Goal: Information Seeking & Learning: Learn about a topic

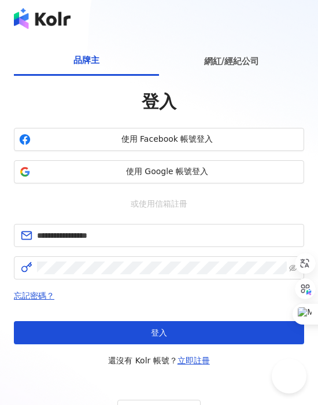
click at [117, 178] on button "使用 Google 帳號登入" at bounding box center [159, 171] width 290 height 23
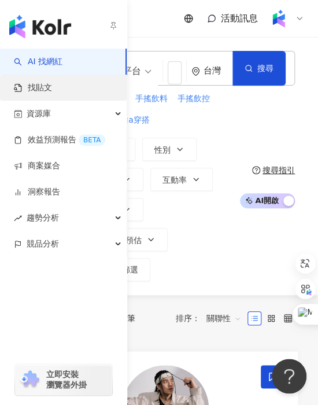
click at [32, 88] on link "找貼文" at bounding box center [33, 88] width 38 height 12
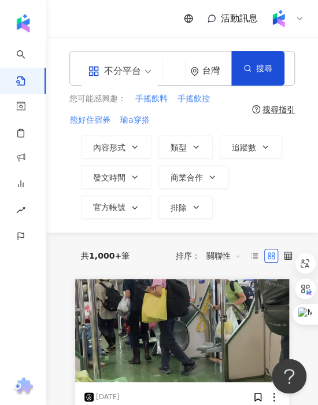
click at [170, 72] on input "search" at bounding box center [174, 72] width 13 height 25
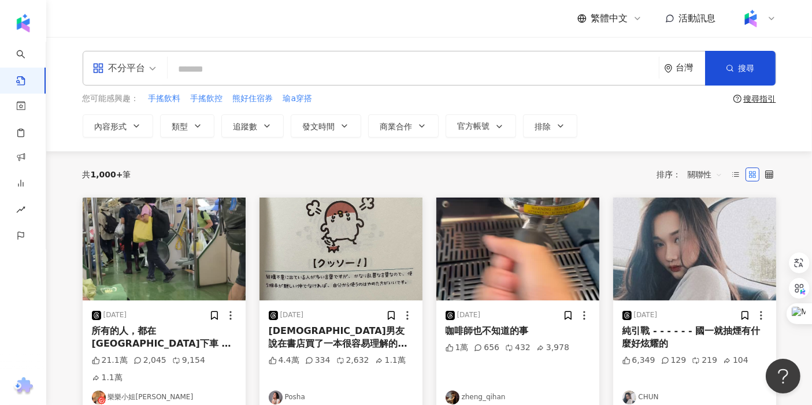
click at [317, 72] on input "search" at bounding box center [413, 69] width 482 height 25
type input "*"
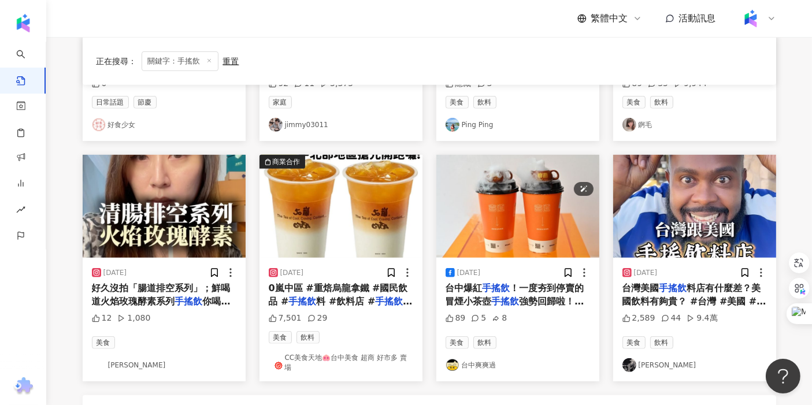
scroll to position [704, 0]
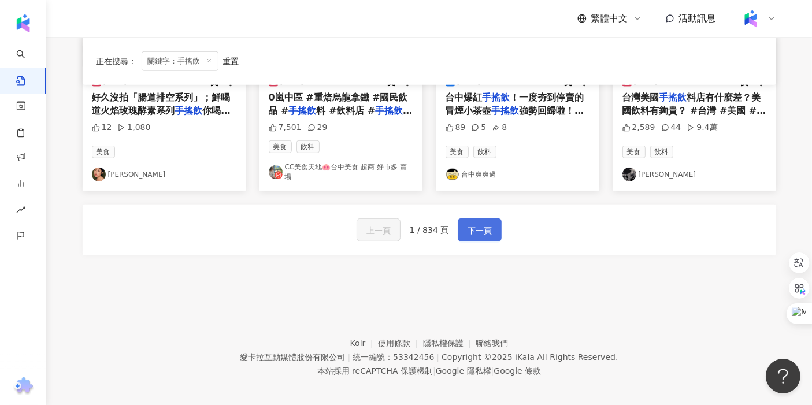
click at [317, 224] on span "下一頁" at bounding box center [479, 231] width 24 height 14
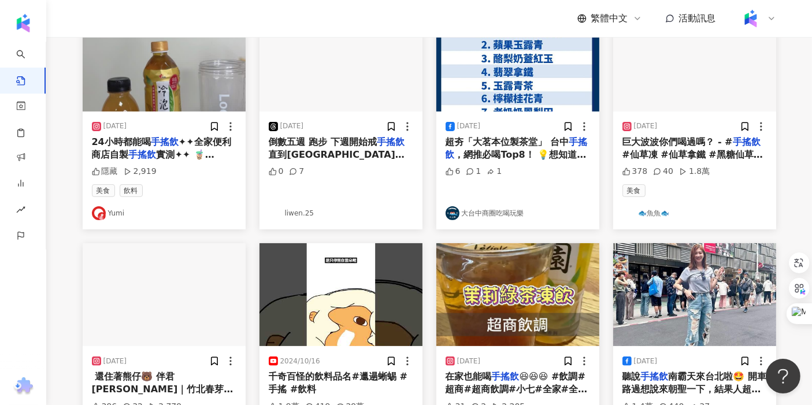
scroll to position [0, 0]
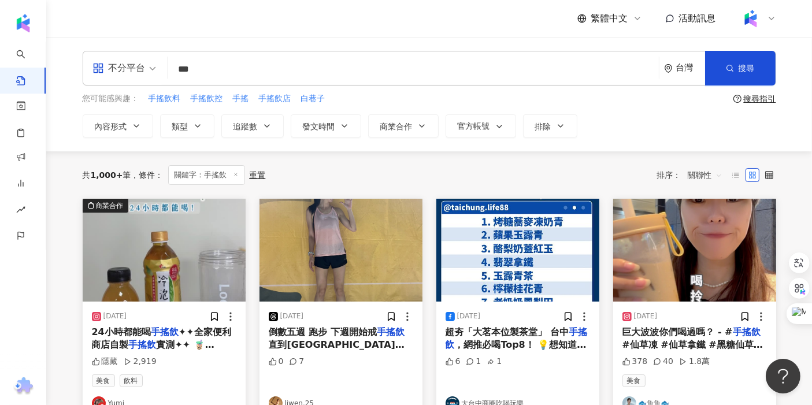
click at [317, 180] on span "關聯性" at bounding box center [705, 175] width 35 height 18
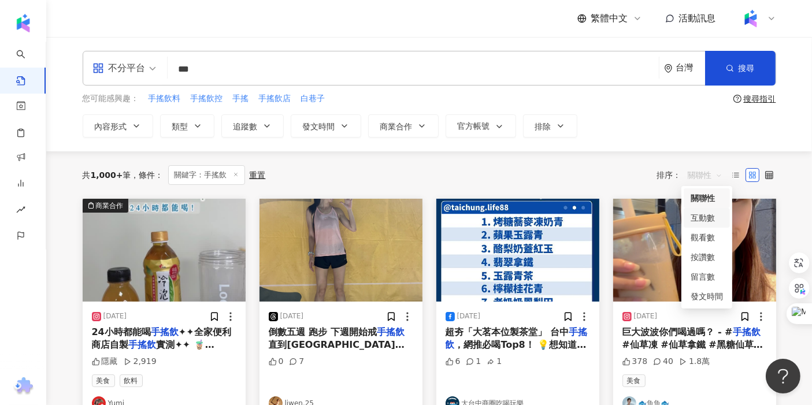
click at [317, 217] on div "互動數" at bounding box center [707, 217] width 32 height 13
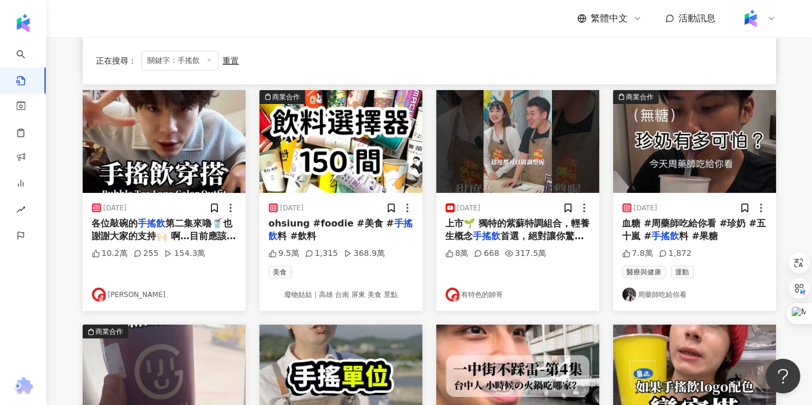
scroll to position [321, 0]
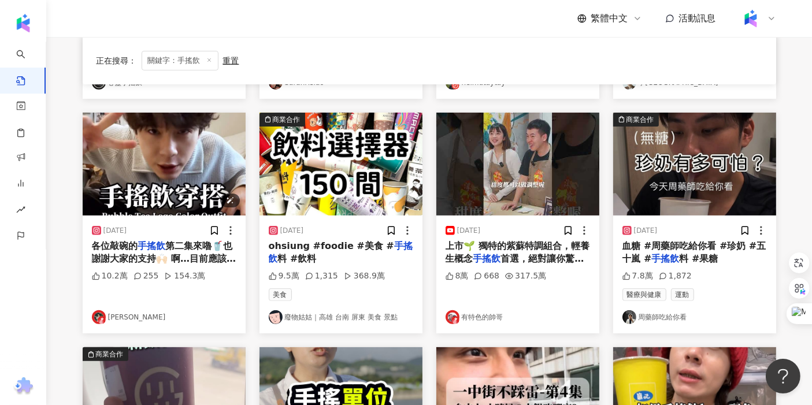
click at [208, 179] on img "button" at bounding box center [164, 164] width 163 height 103
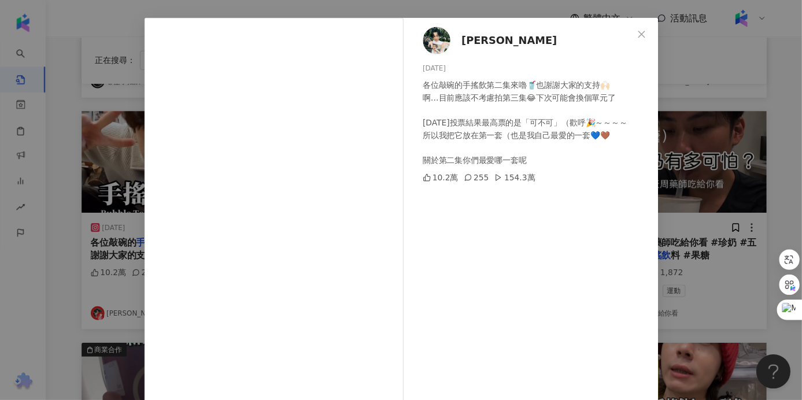
scroll to position [64, 0]
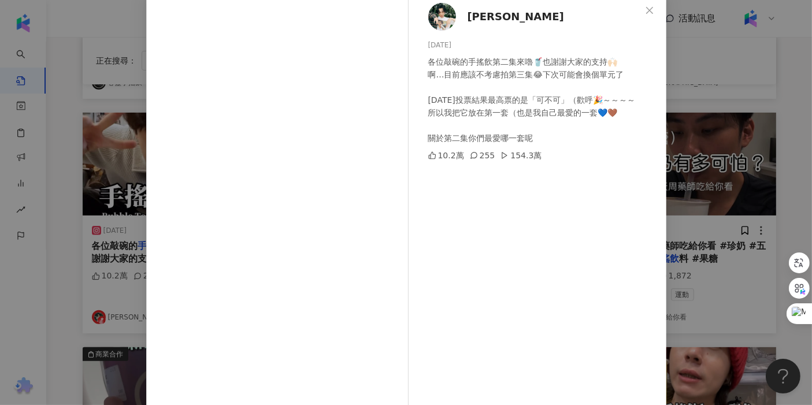
drag, startPoint x: 525, startPoint y: 302, endPoint x: 519, endPoint y: 295, distance: 9.4
click at [317, 301] on div "Wei Chang 2025/3/1 各位敲碗的手搖飲第二集來嚕🥤也謝謝大家的支持🙌🏻 啊…目前應該不考慮拍第三集😂下次可能會換個單元了 昨天投票結果最高票的…" at bounding box center [540, 201] width 252 height 414
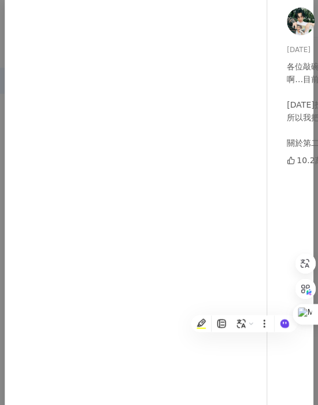
scroll to position [48, 0]
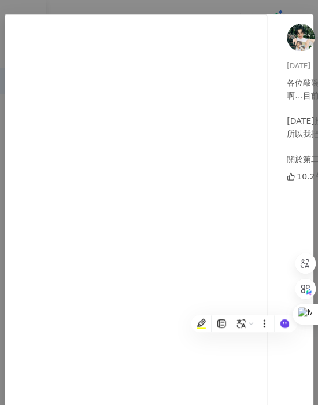
click at [62, 9] on div "Wei Chang 2025/3/1 各位敲碗的手搖飲第二集來嚕🥤也謝謝大家的支持🙌🏻 啊…目前應該不考慮拍第三集😂下次可能會換個單元了 昨天投票結果最高票的…" at bounding box center [159, 202] width 318 height 405
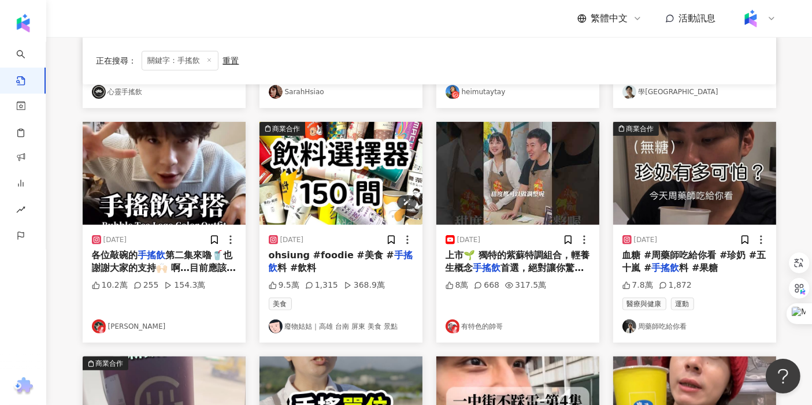
scroll to position [0, 0]
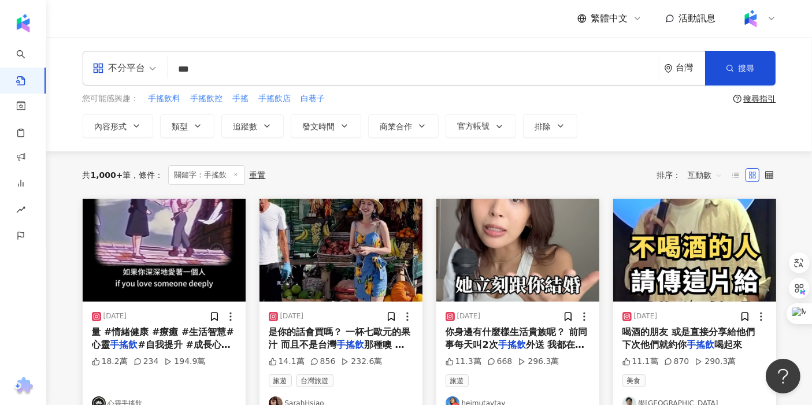
click at [241, 70] on input "***" at bounding box center [413, 69] width 482 height 25
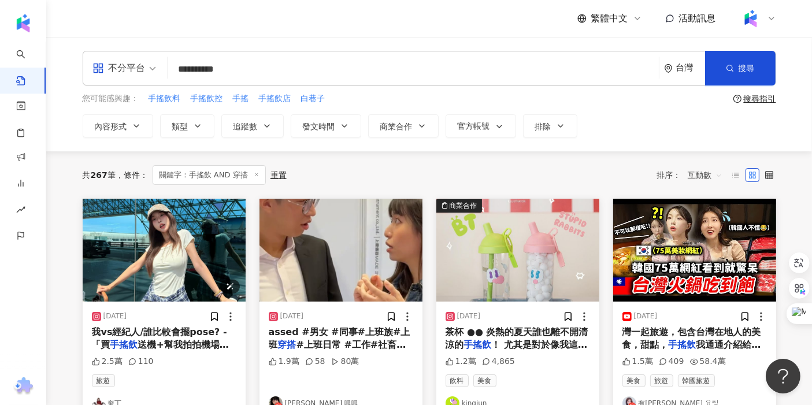
click at [218, 262] on img "button" at bounding box center [164, 250] width 163 height 103
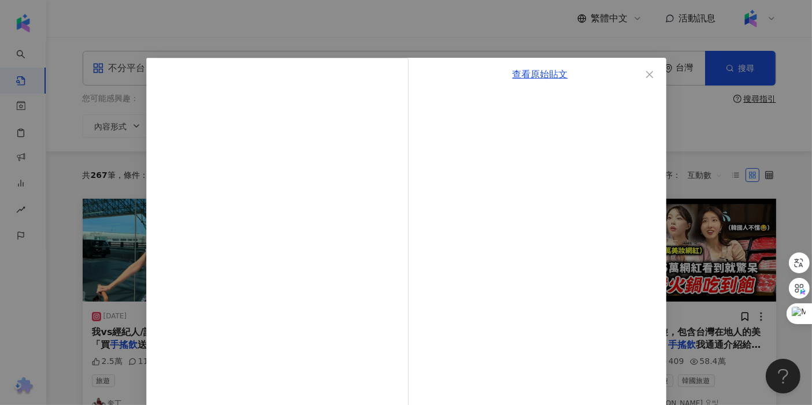
scroll to position [64, 0]
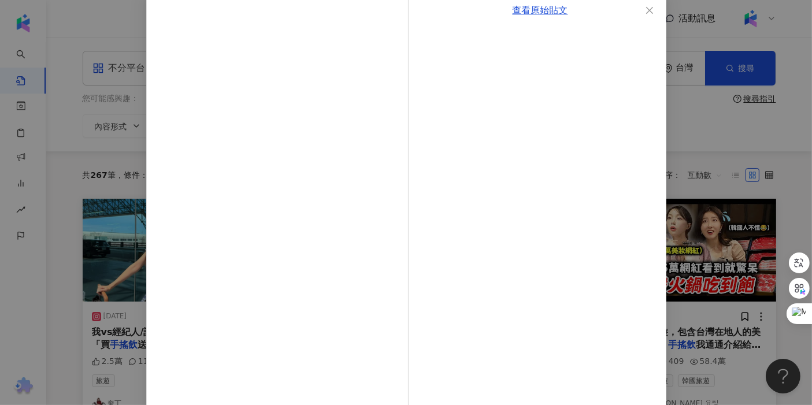
click at [111, 274] on div "查看原始貼文" at bounding box center [406, 202] width 812 height 405
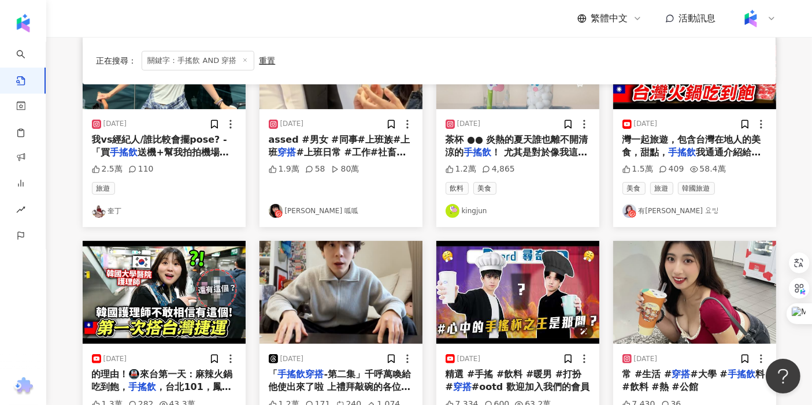
scroll to position [0, 0]
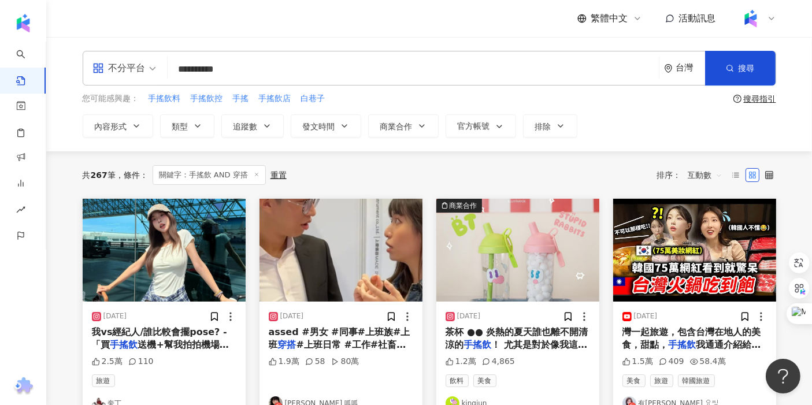
click at [317, 170] on span "互動數" at bounding box center [705, 175] width 35 height 18
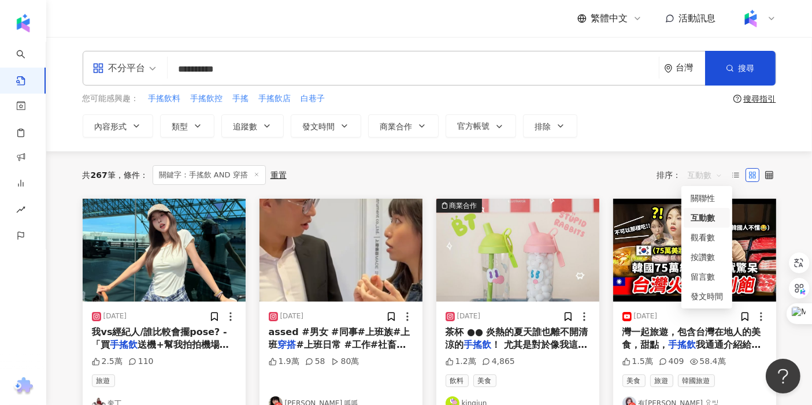
click at [317, 170] on span "互動數" at bounding box center [705, 175] width 35 height 18
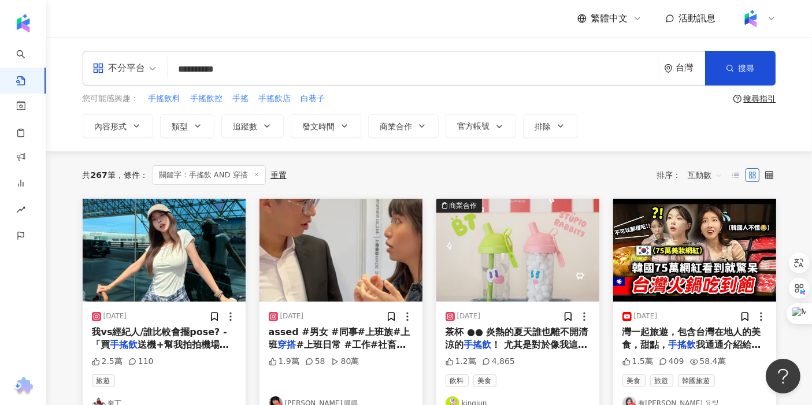
click at [317, 177] on div "共 267 筆 條件 ： 關鍵字：手搖飲 AND 穿搭 重置 排序： 互動數 互動數" at bounding box center [429, 175] width 693 height 20
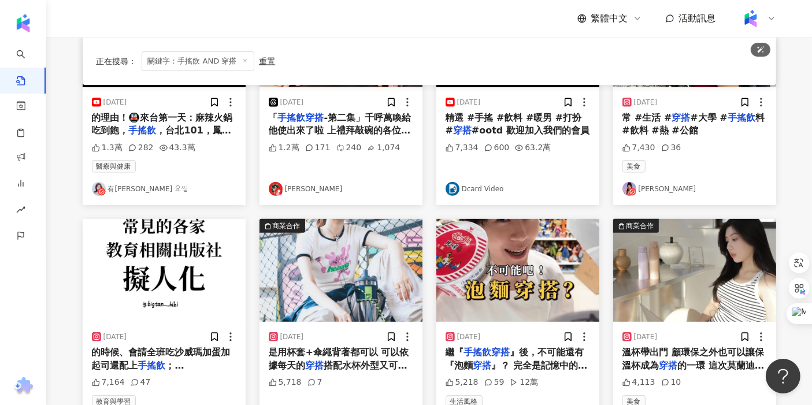
scroll to position [513, 0]
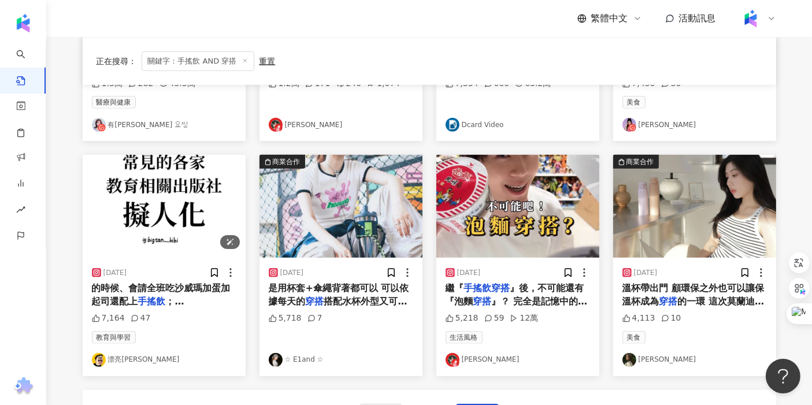
click at [172, 211] on img "button" at bounding box center [164, 206] width 163 height 103
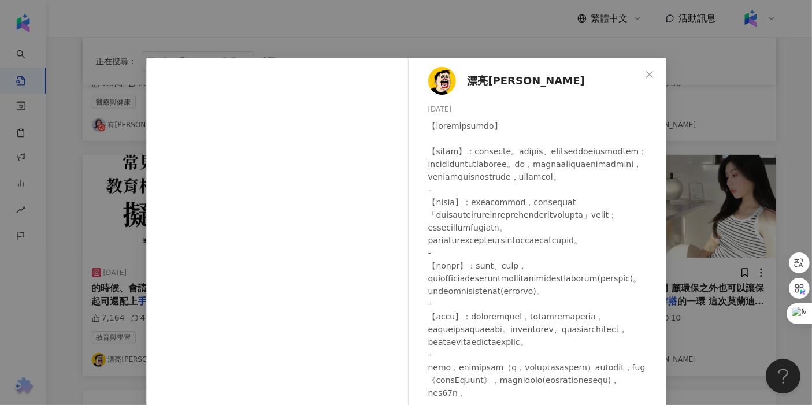
click at [317, 227] on div "漂亮霞霞 2025/1/5 7,164 47 查看原始貼文" at bounding box center [406, 202] width 812 height 405
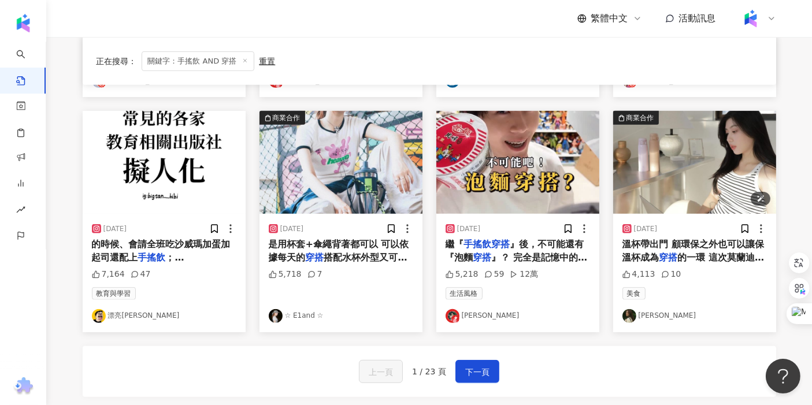
scroll to position [578, 0]
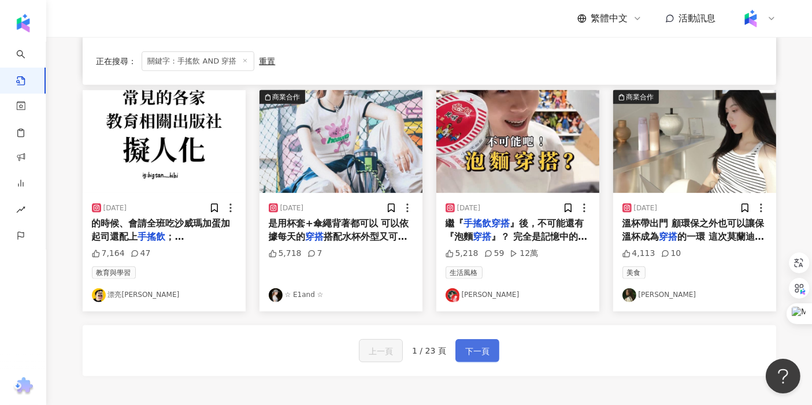
click at [317, 341] on button "下一頁" at bounding box center [477, 350] width 44 height 23
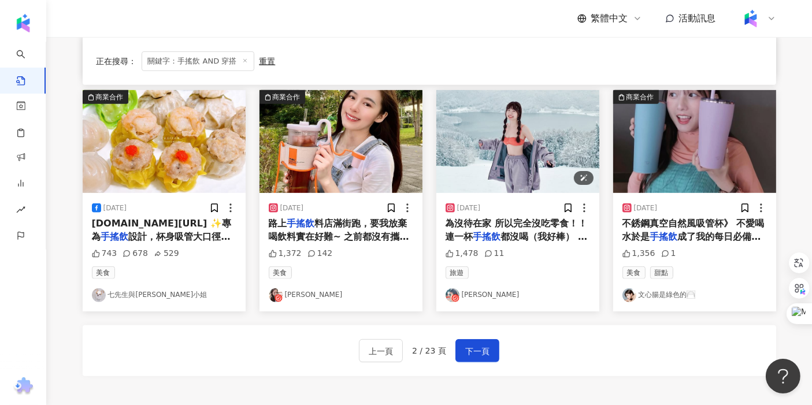
click at [317, 161] on img "button" at bounding box center [517, 141] width 163 height 103
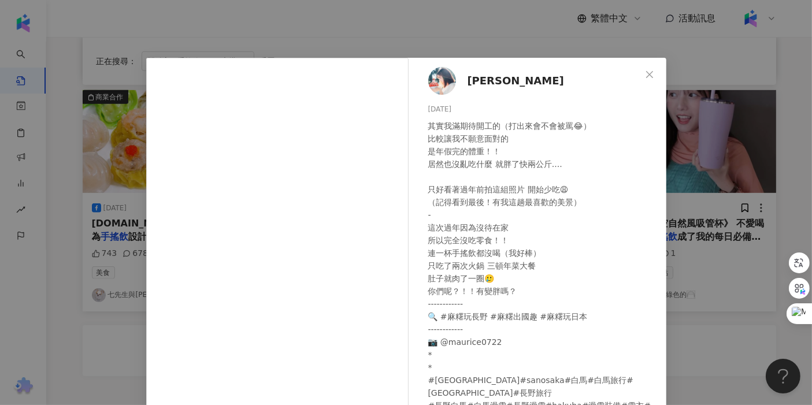
scroll to position [64, 0]
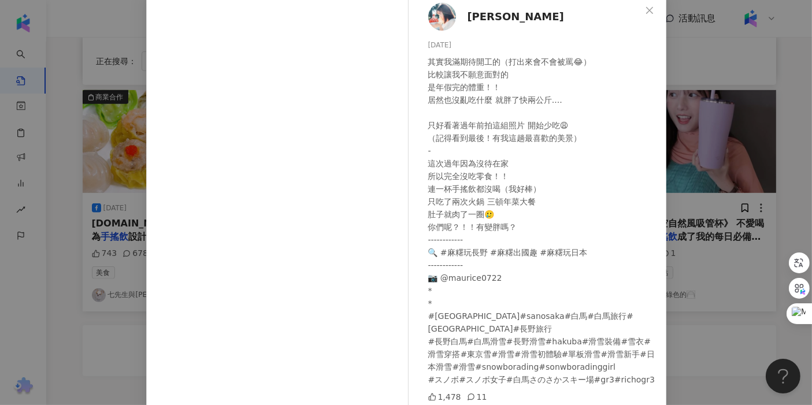
click at [317, 187] on div "Irene麻糬 2025/2/4 其實我滿期待開工的（打出來會不會被罵😂） 比較讓我不願意面對的 是年假完的體重！！ 居然也沒亂吃什麼 就胖了快兩公斤....…" at bounding box center [406, 202] width 812 height 405
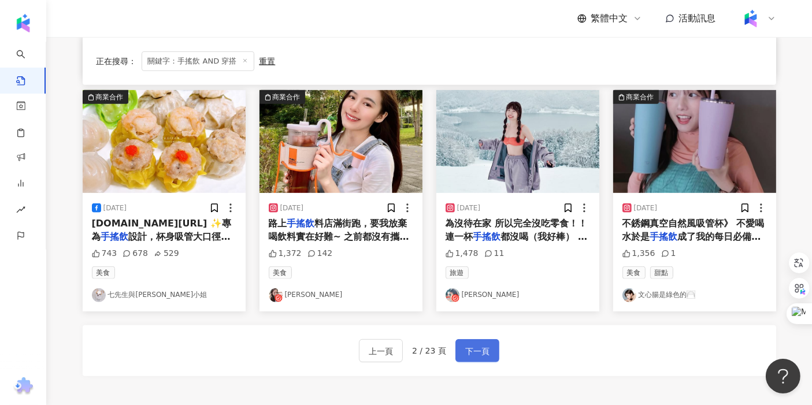
click at [317, 344] on span "下一頁" at bounding box center [477, 351] width 24 height 14
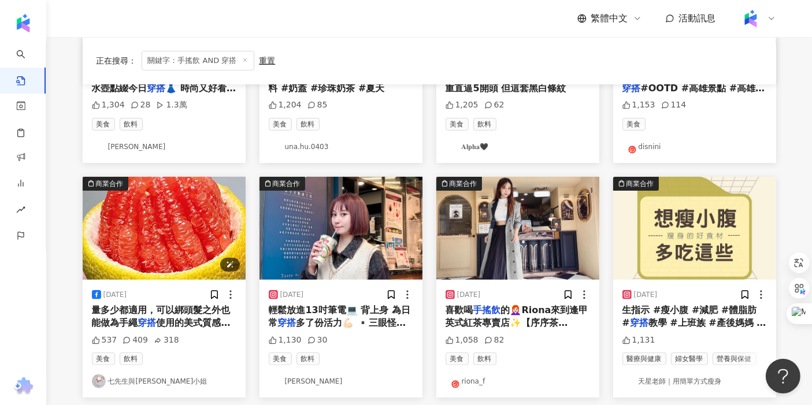
scroll to position [0, 0]
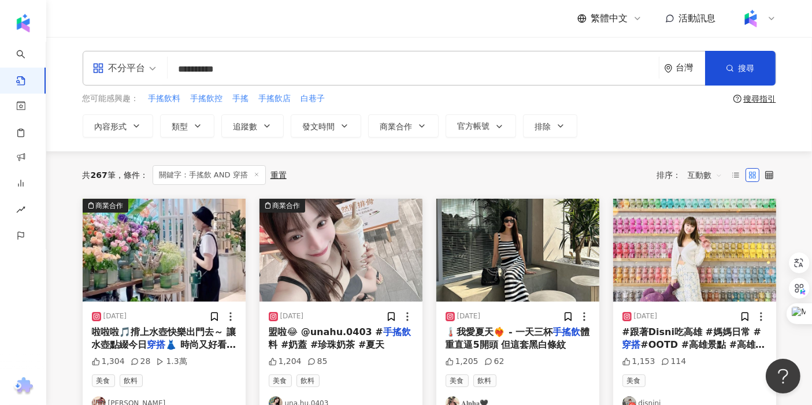
click at [317, 65] on input "**********" at bounding box center [413, 69] width 482 height 25
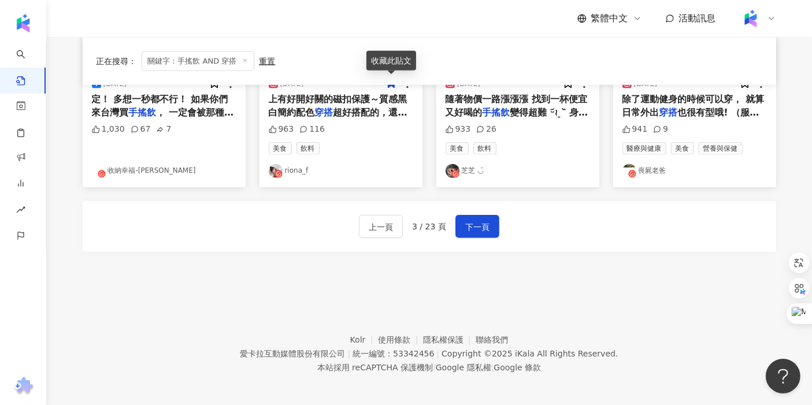
scroll to position [704, 0]
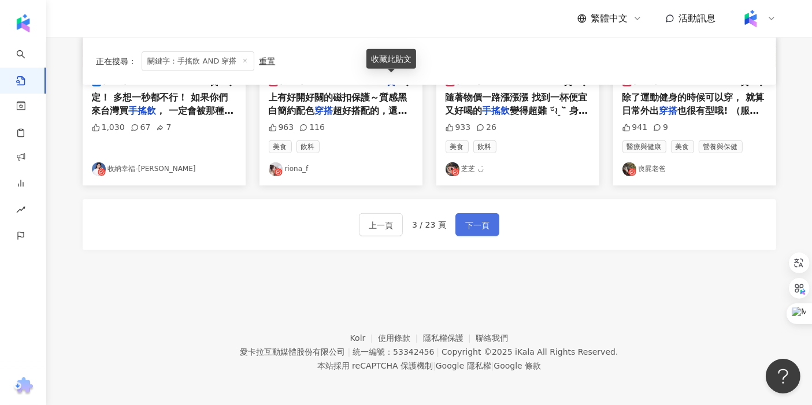
drag, startPoint x: 502, startPoint y: 220, endPoint x: 492, endPoint y: 224, distance: 11.0
click at [317, 220] on div "上一頁 3 / 23 頁 下一頁" at bounding box center [429, 224] width 693 height 51
click at [317, 224] on button "下一頁" at bounding box center [477, 224] width 44 height 23
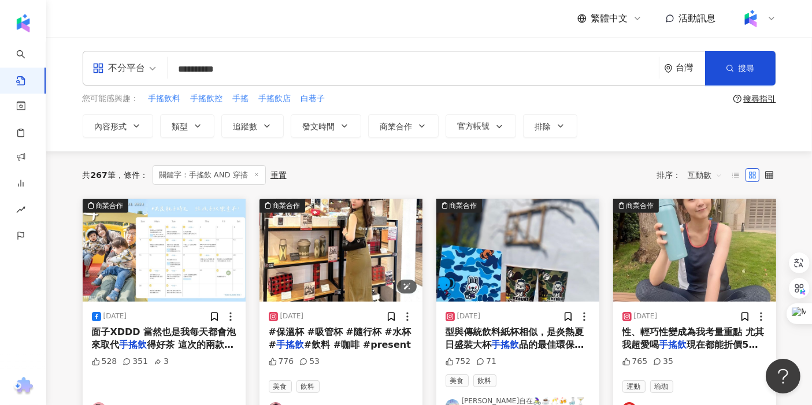
scroll to position [0, 0]
click at [251, 73] on input "**********" at bounding box center [413, 69] width 482 height 25
click at [211, 67] on input "**********" at bounding box center [413, 69] width 482 height 25
click at [201, 72] on input "**********" at bounding box center [413, 69] width 482 height 25
type input "*********"
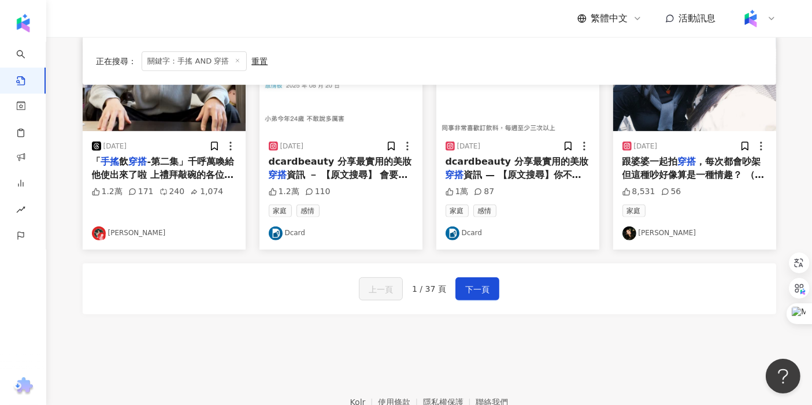
scroll to position [642, 0]
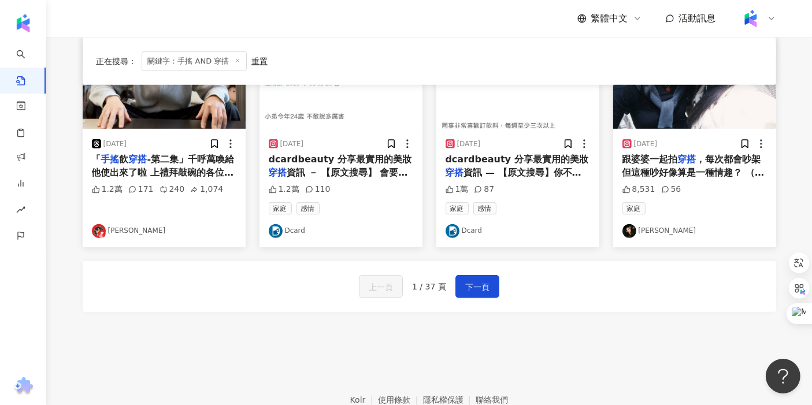
click at [114, 231] on link "[PERSON_NAME]" at bounding box center [164, 231] width 144 height 14
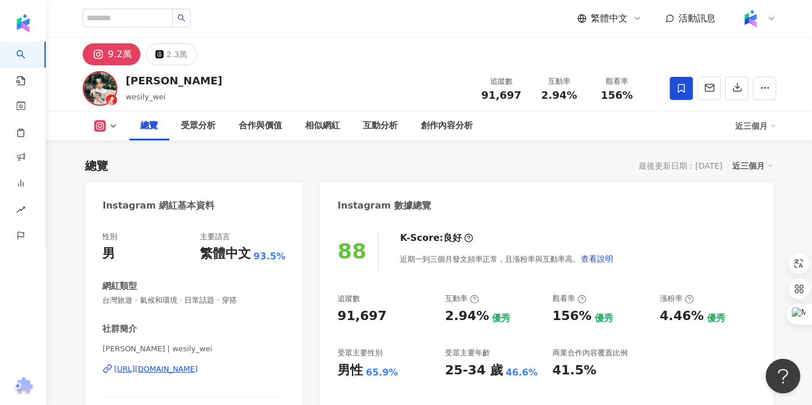
click at [188, 369] on div "[URL][DOMAIN_NAME]" at bounding box center [156, 369] width 84 height 10
